Goal: Task Accomplishment & Management: Manage account settings

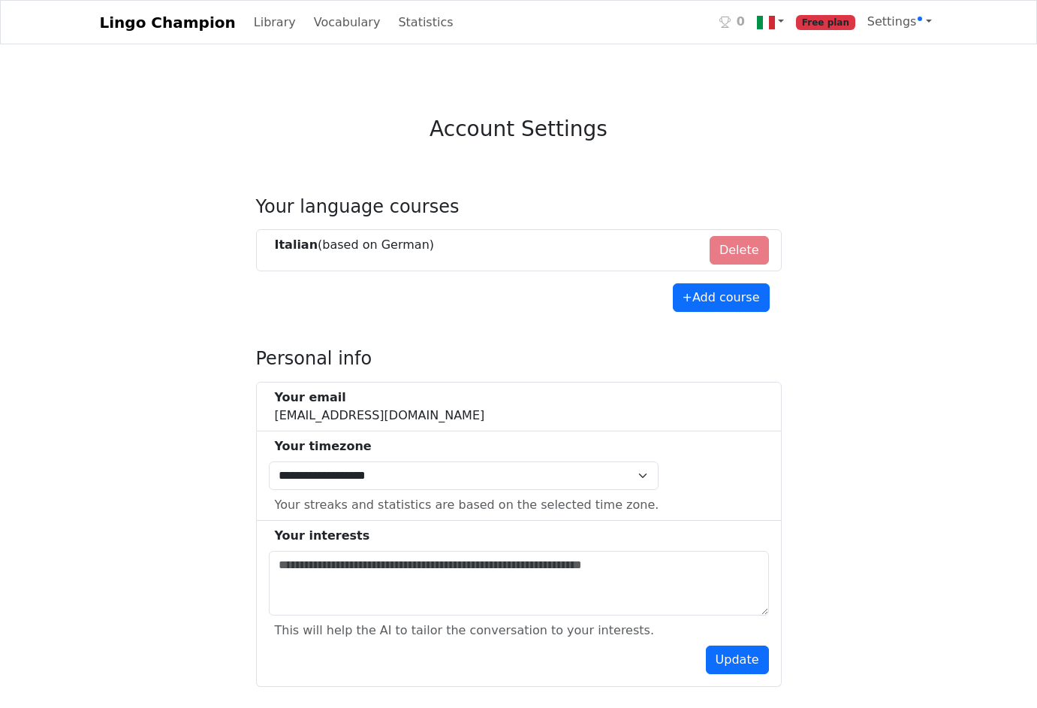
select select "**********"
click at [748, 229] on li "Italian (based on German ) Delete" at bounding box center [519, 250] width 526 height 42
click at [740, 229] on li "Italian (based on German ) Delete" at bounding box center [519, 250] width 526 height 42
drag, startPoint x: 295, startPoint y: 211, endPoint x: 314, endPoint y: 207, distance: 19.3
click at [295, 237] on strong "Italian" at bounding box center [297, 244] width 44 height 14
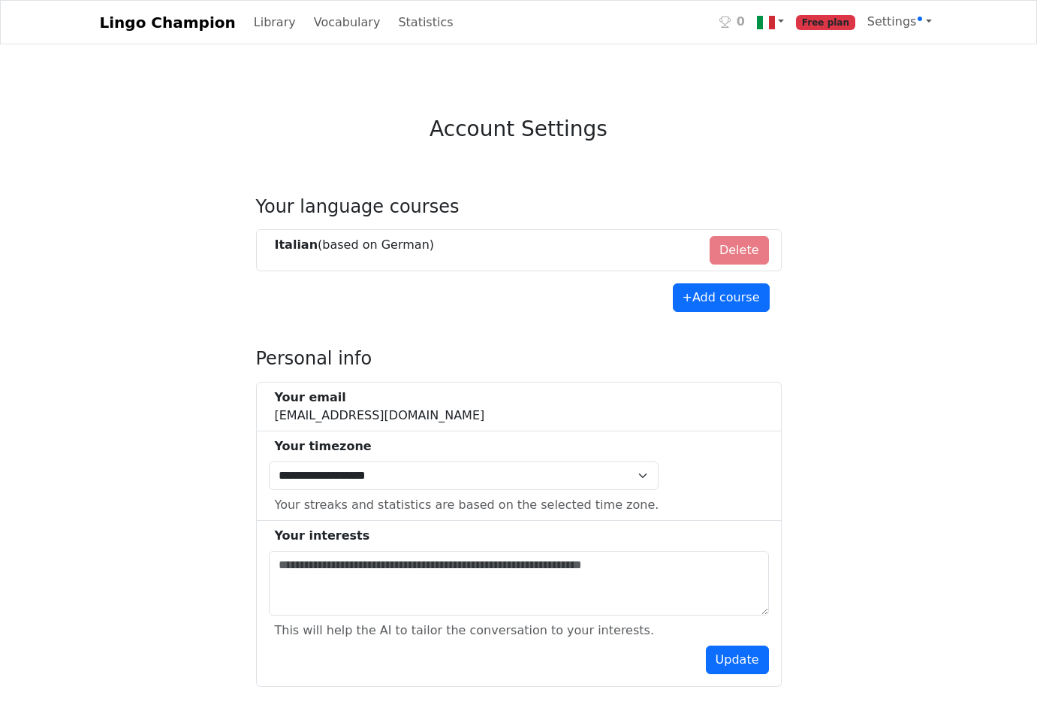
click at [729, 229] on li "Italian (based on German ) Delete" at bounding box center [519, 250] width 526 height 42
click at [730, 229] on li "Italian (based on German ) Delete" at bounding box center [519, 250] width 526 height 42
click at [790, 21] on link at bounding box center [770, 22] width 39 height 31
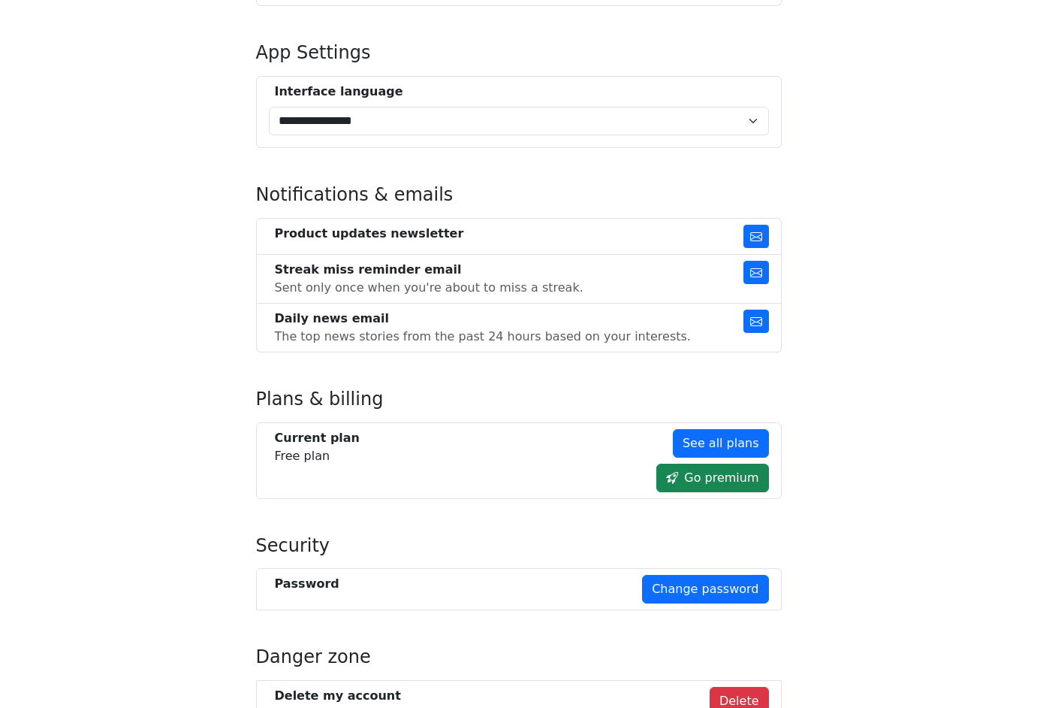
scroll to position [689, 0]
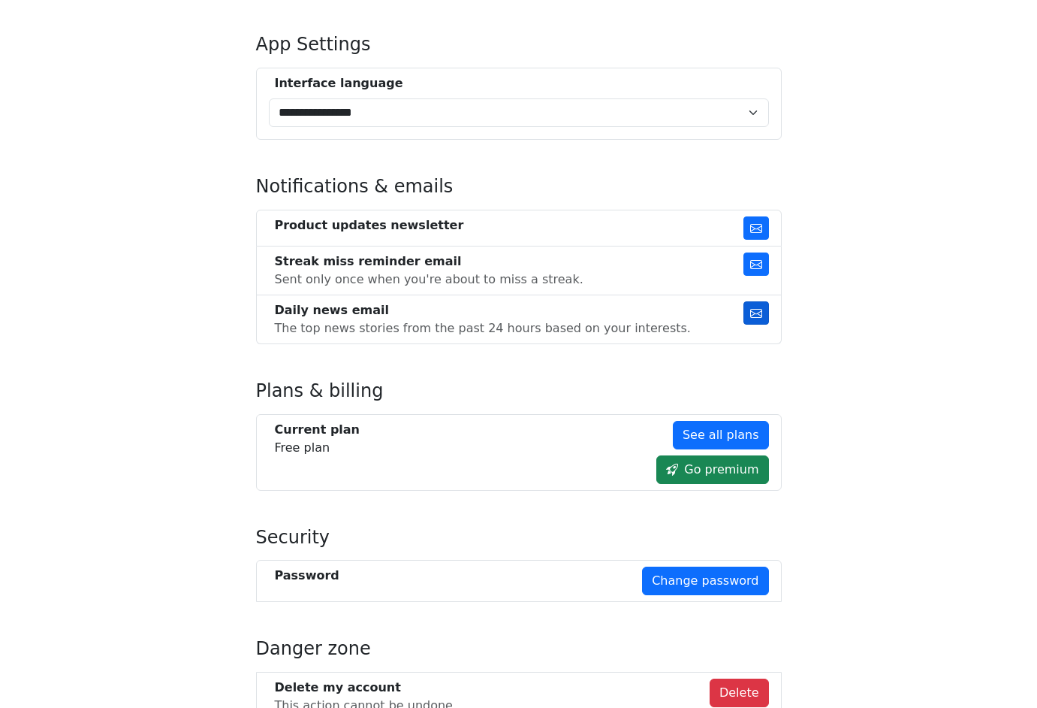
click at [753, 307] on icon "button" at bounding box center [756, 313] width 12 height 12
click at [754, 258] on icon "button" at bounding box center [756, 264] width 12 height 12
click at [752, 222] on icon "button" at bounding box center [756, 228] width 12 height 12
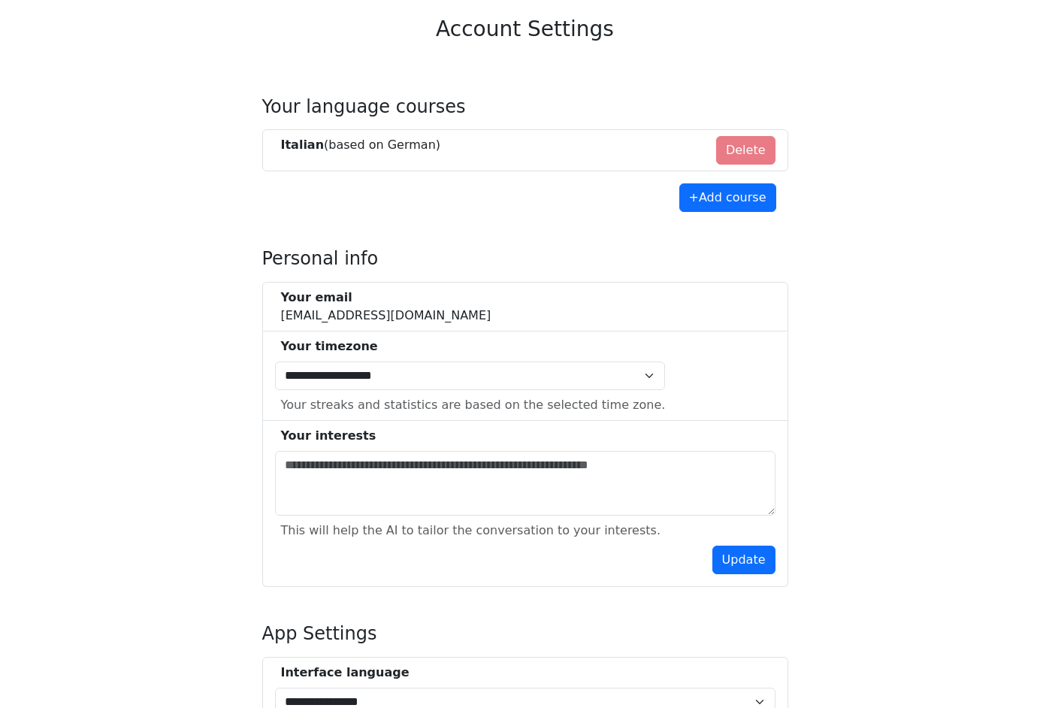
scroll to position [0, 0]
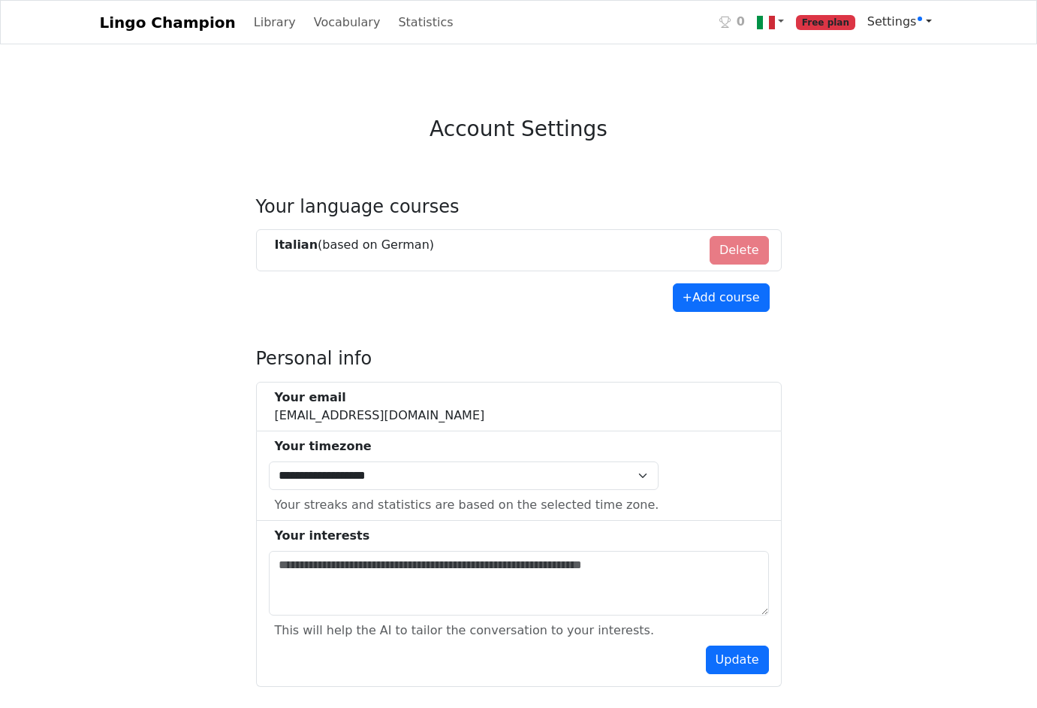
click at [928, 22] on link "Settings" at bounding box center [899, 22] width 77 height 30
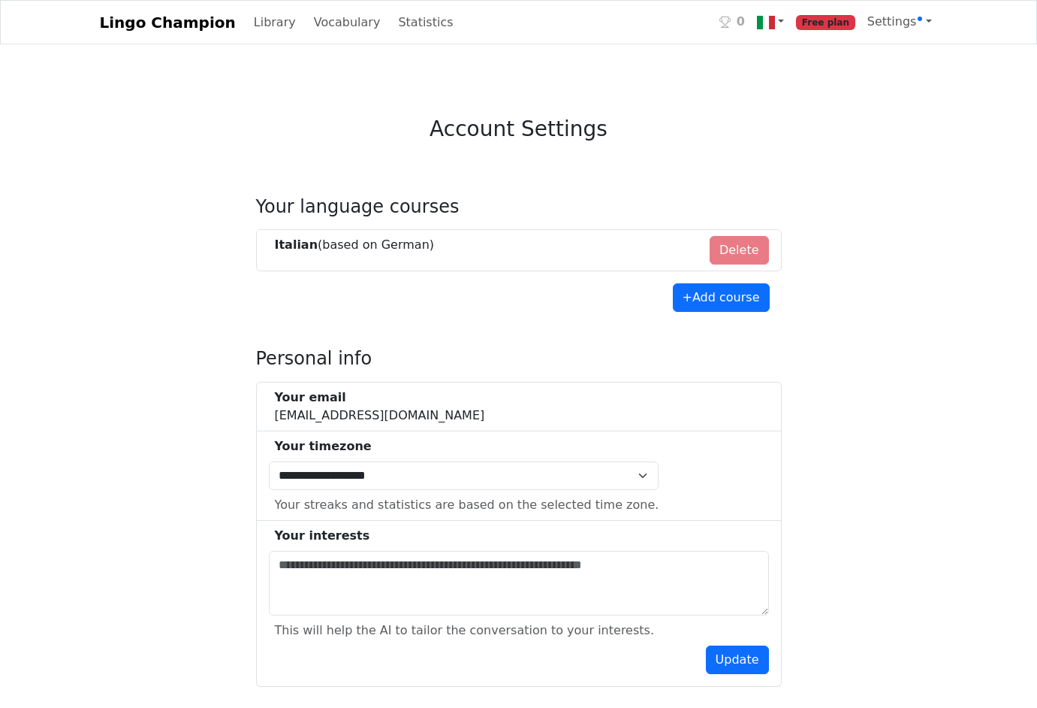
click at [908, 19] on span "Settings" at bounding box center [896, 21] width 56 height 14
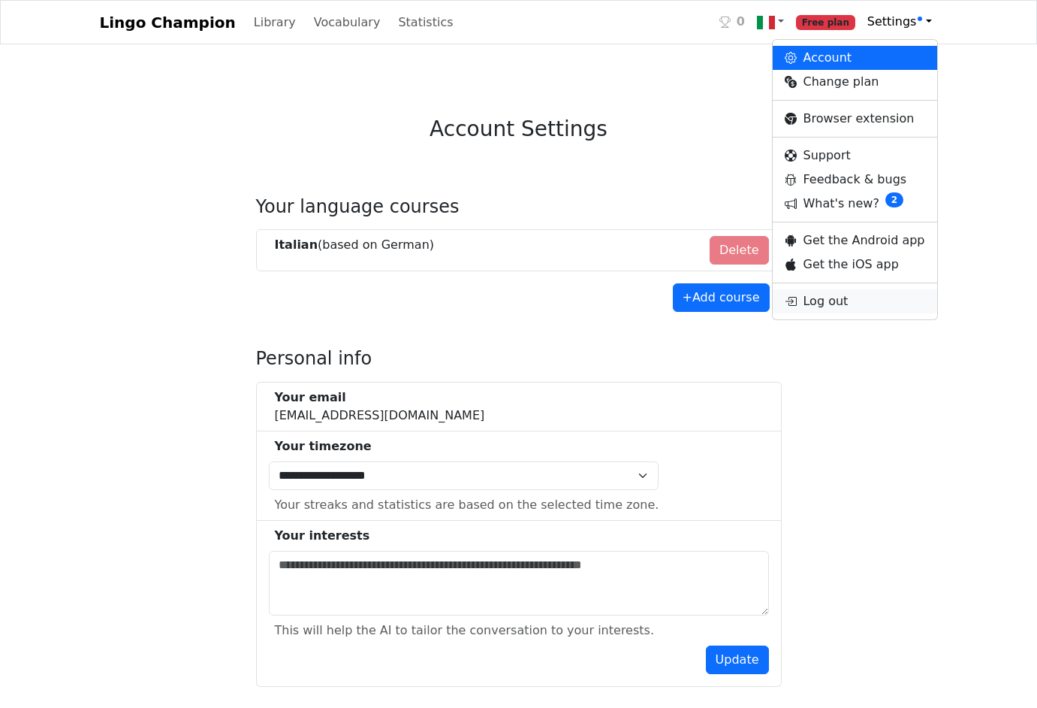
click at [835, 303] on link "Log out" at bounding box center [855, 301] width 164 height 24
